Goal: Task Accomplishment & Management: Use online tool/utility

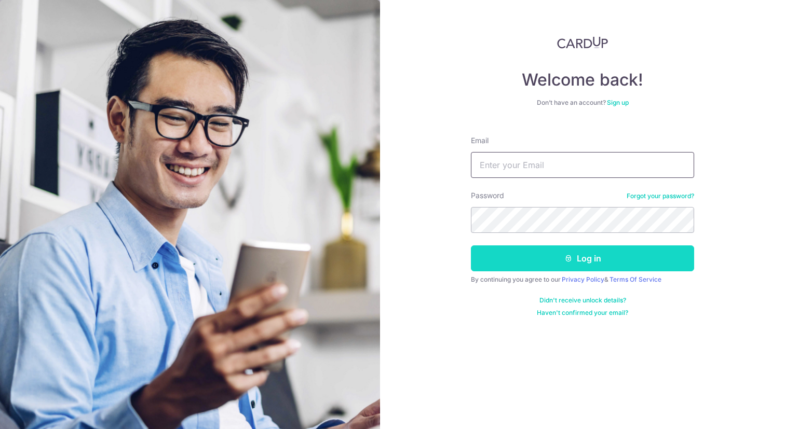
type input "[EMAIL_ADDRESS][DOMAIN_NAME]"
click at [536, 267] on button "Log in" at bounding box center [582, 259] width 223 height 26
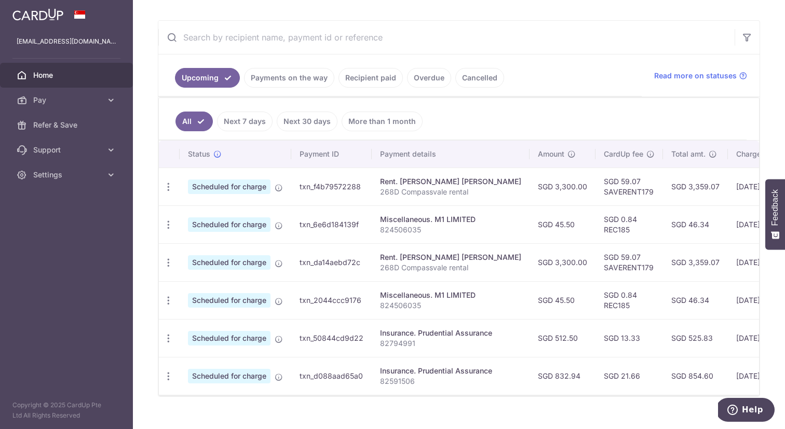
scroll to position [191, 0]
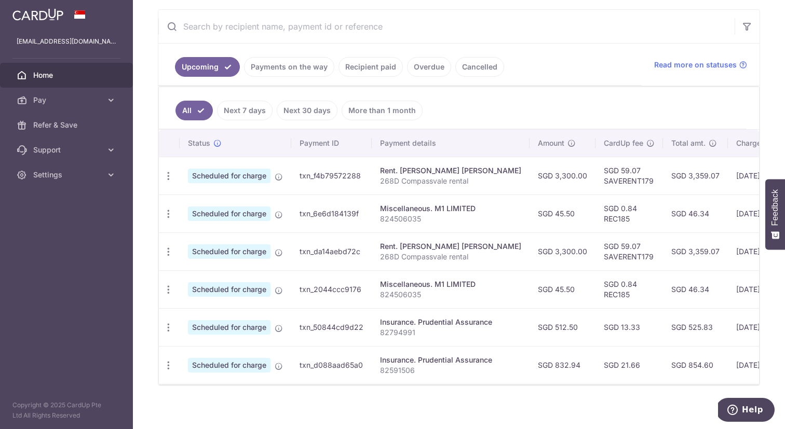
click at [728, 252] on td "[DATE]" at bounding box center [763, 252] width 71 height 38
click at [728, 278] on td "[DATE]" at bounding box center [763, 289] width 71 height 38
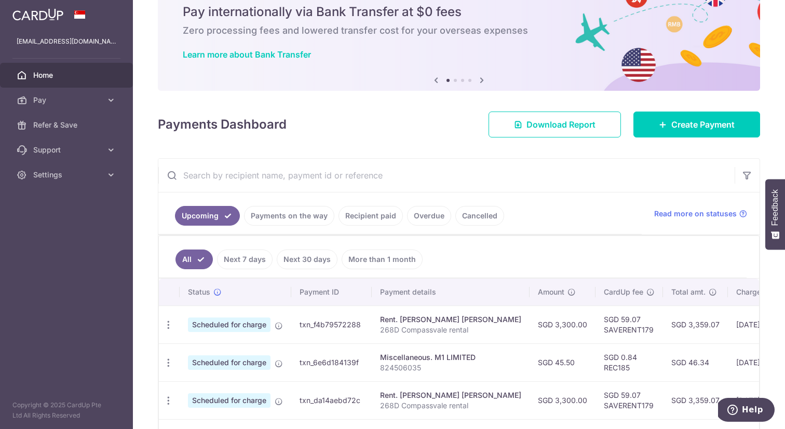
scroll to position [0, 0]
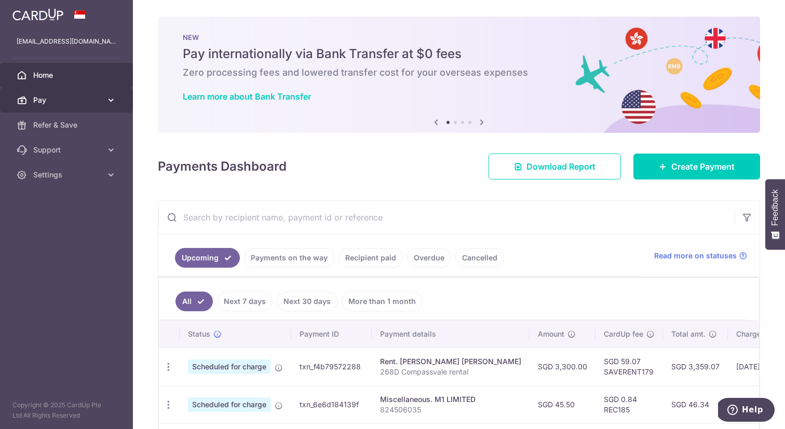
click at [37, 103] on span "Pay" at bounding box center [67, 100] width 69 height 10
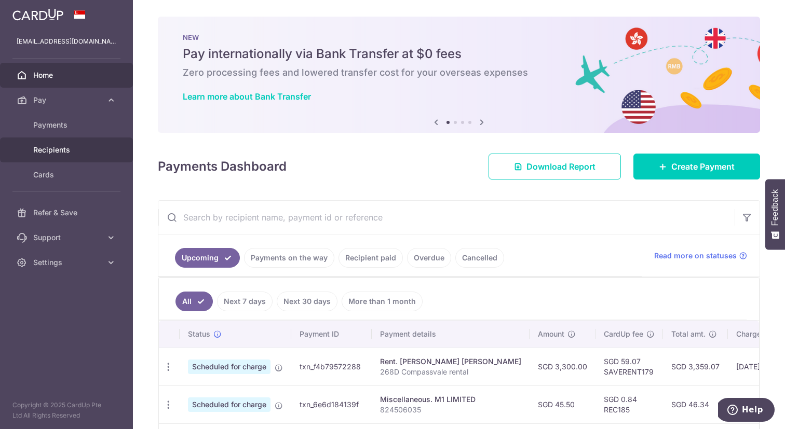
click at [52, 160] on link "Recipients" at bounding box center [66, 150] width 133 height 25
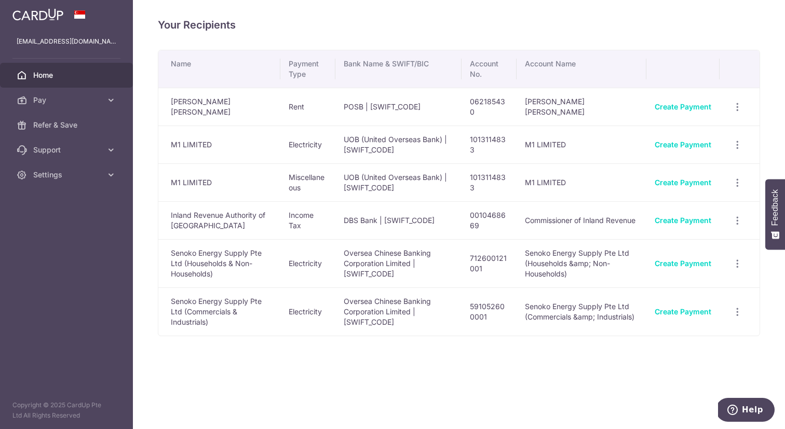
click at [56, 73] on span "Home" at bounding box center [67, 75] width 69 height 10
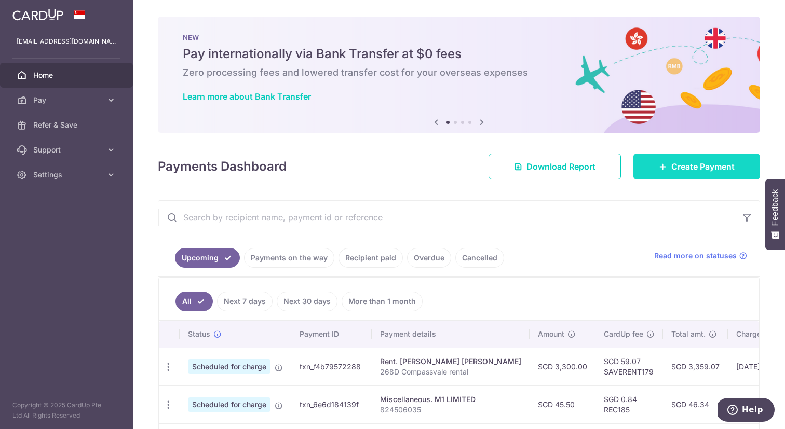
click at [661, 163] on link "Create Payment" at bounding box center [696, 167] width 127 height 26
